Goal: Navigation & Orientation: Find specific page/section

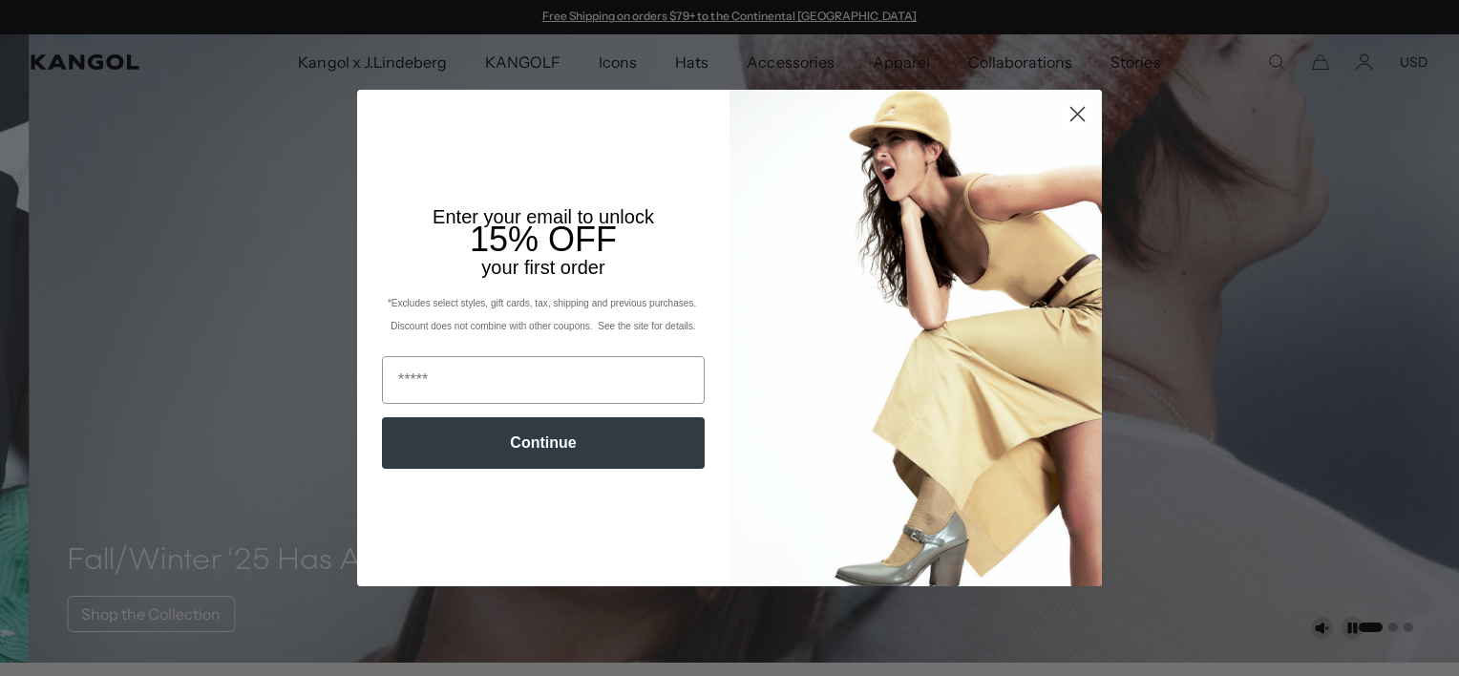
scroll to position [0, 393]
click at [1077, 114] on circle "Close dialog" at bounding box center [1078, 114] width 32 height 32
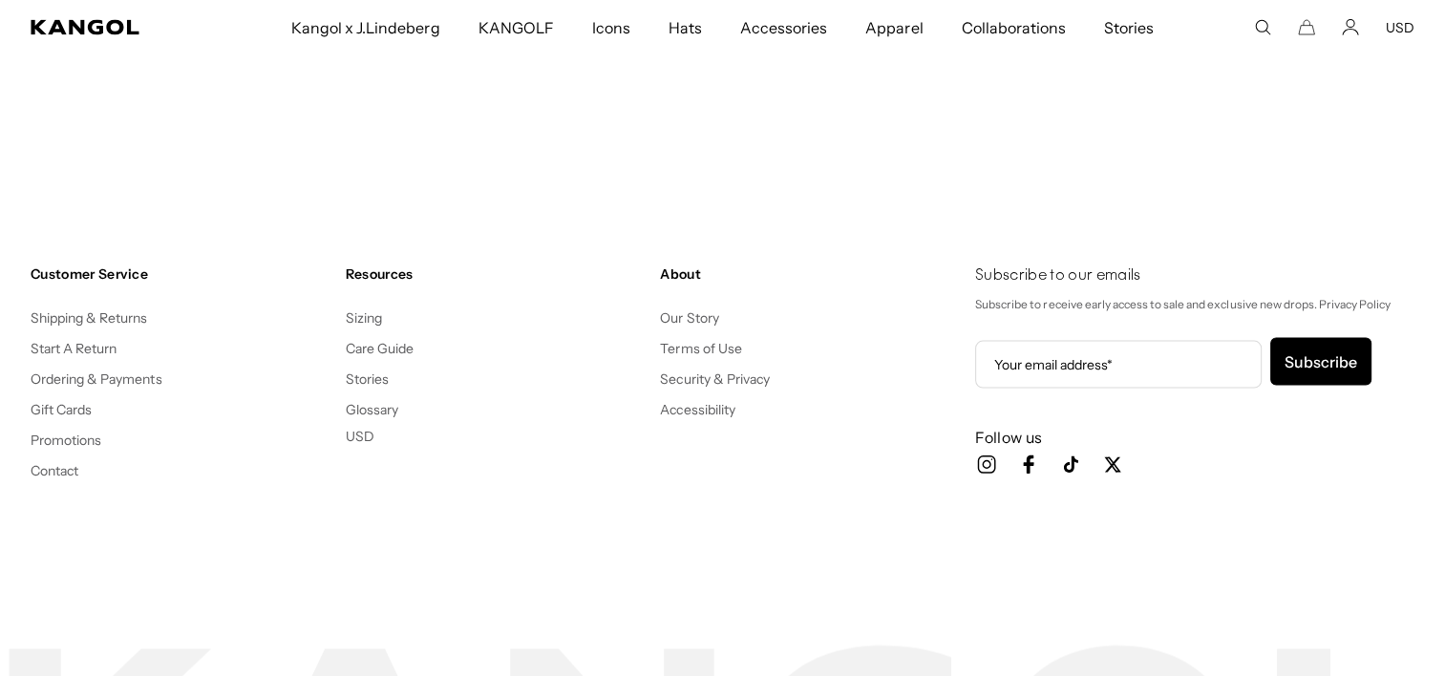
scroll to position [0, 0]
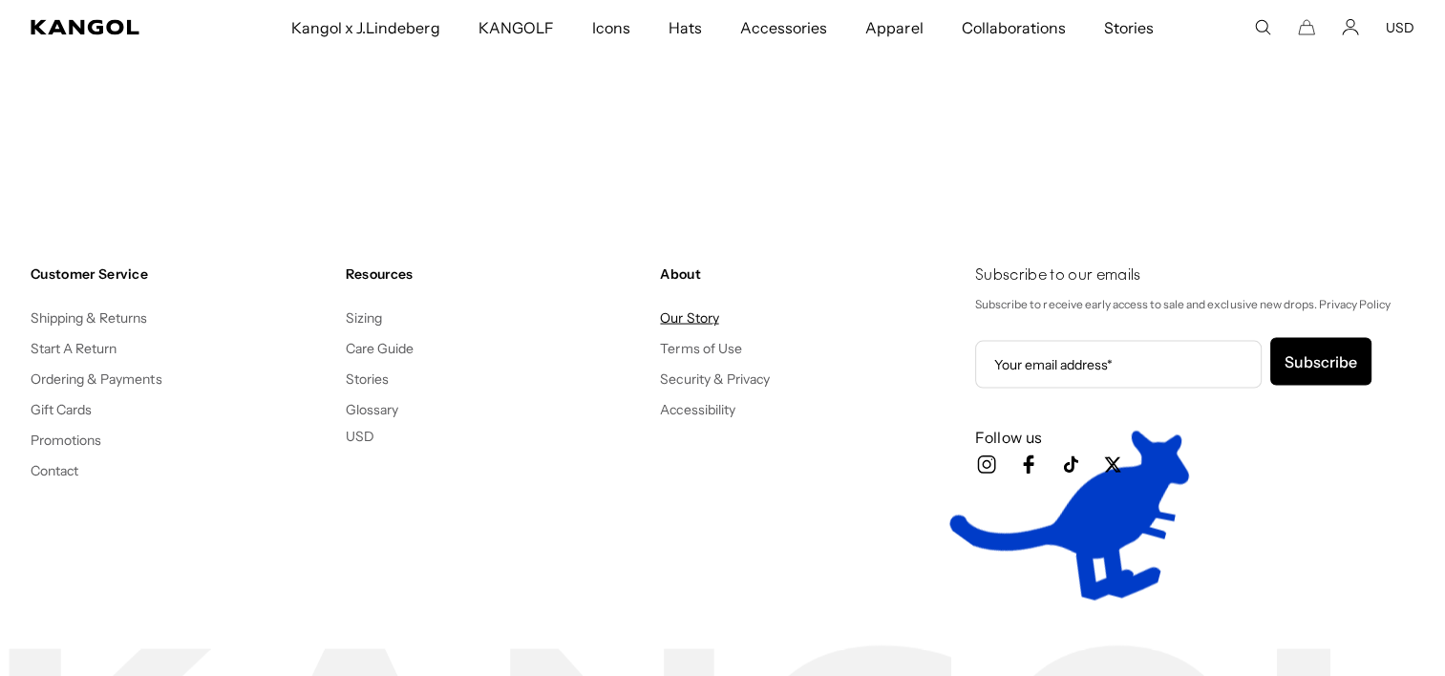
click at [717, 325] on link "Our Story" at bounding box center [689, 317] width 58 height 17
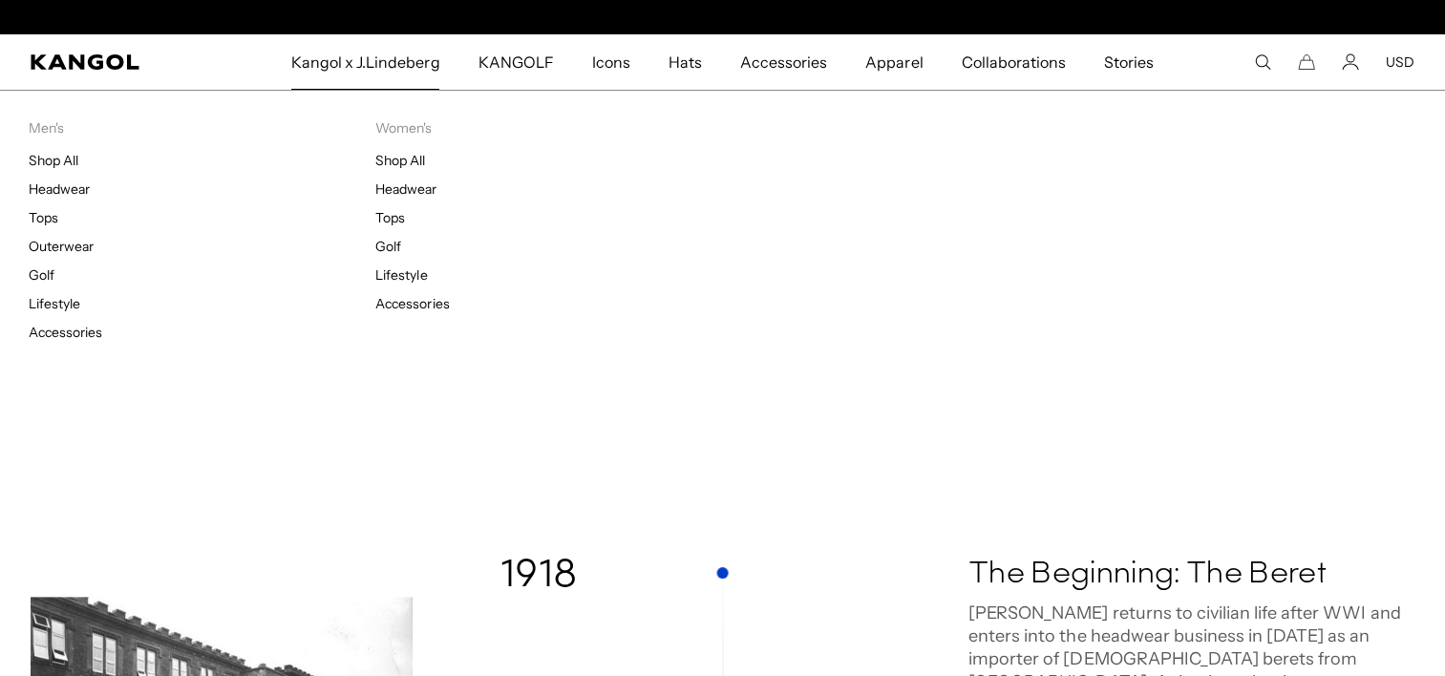
scroll to position [0, 393]
click at [1135, 248] on div "Kangol x J.Lindeberg Men's Shop All Headwear Tops Outerwear Golf Lifestyle Acce…" at bounding box center [722, 243] width 1445 height 306
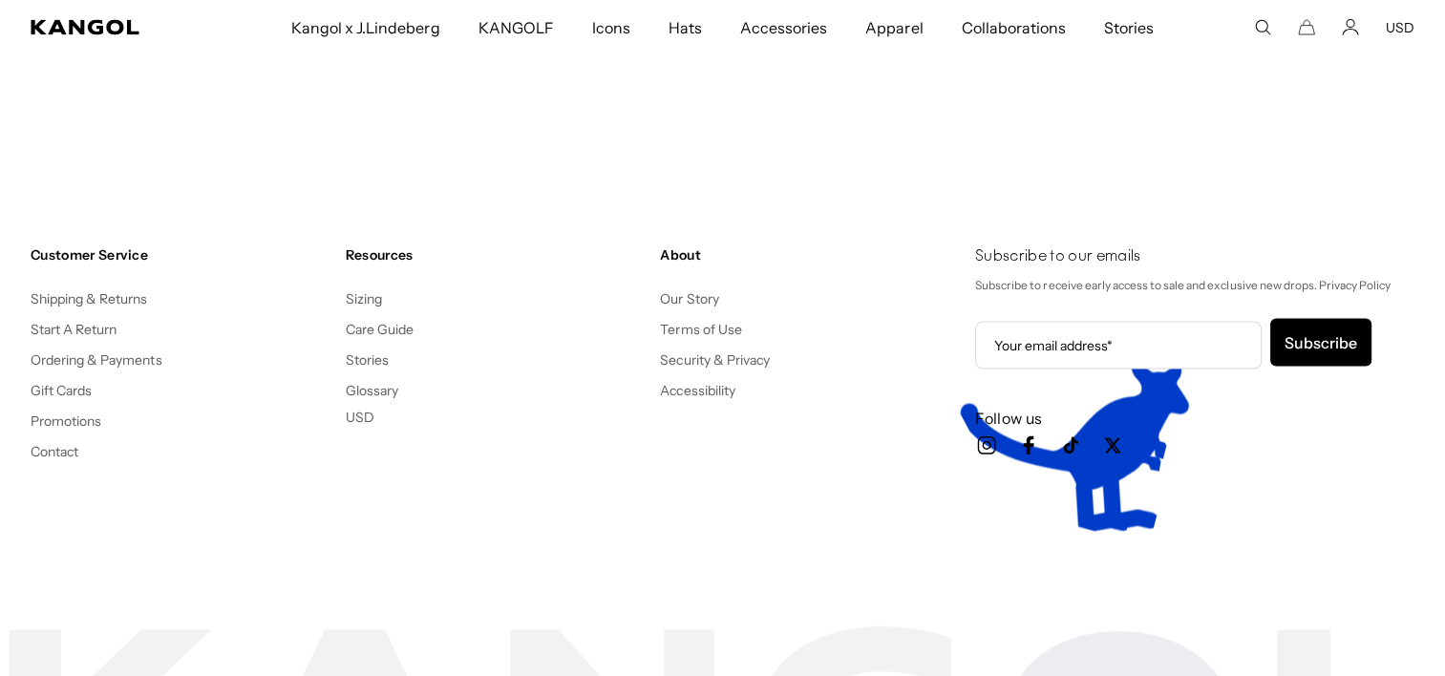
scroll to position [0, 393]
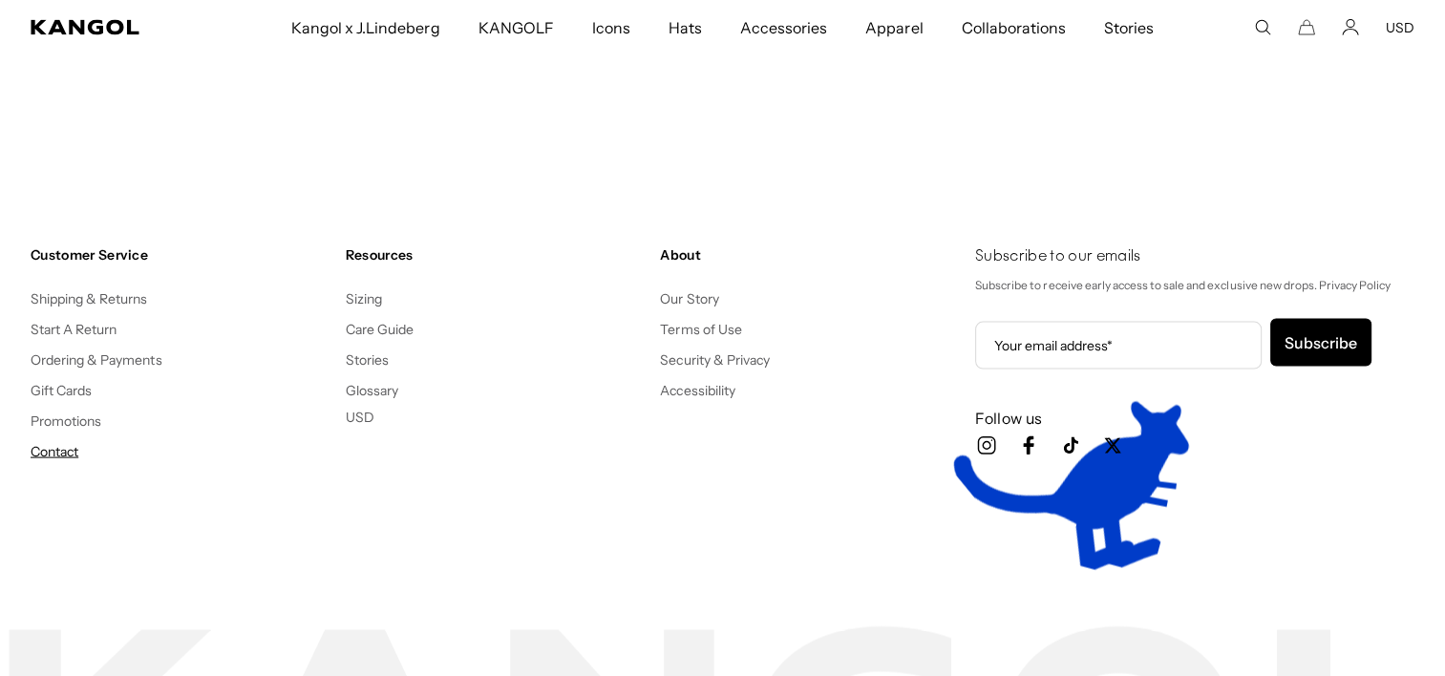
click at [57, 450] on link "Contact" at bounding box center [55, 451] width 48 height 17
